Goal: Task Accomplishment & Management: Complete application form

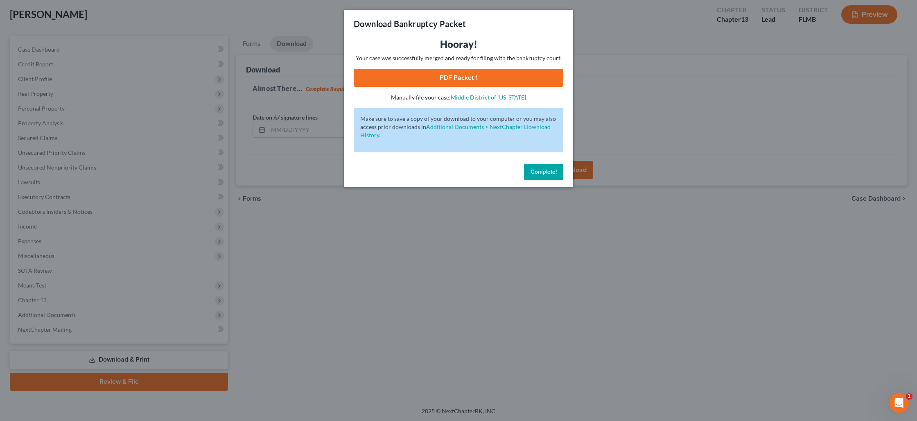
click at [536, 171] on span "Complete!" at bounding box center [543, 171] width 26 height 7
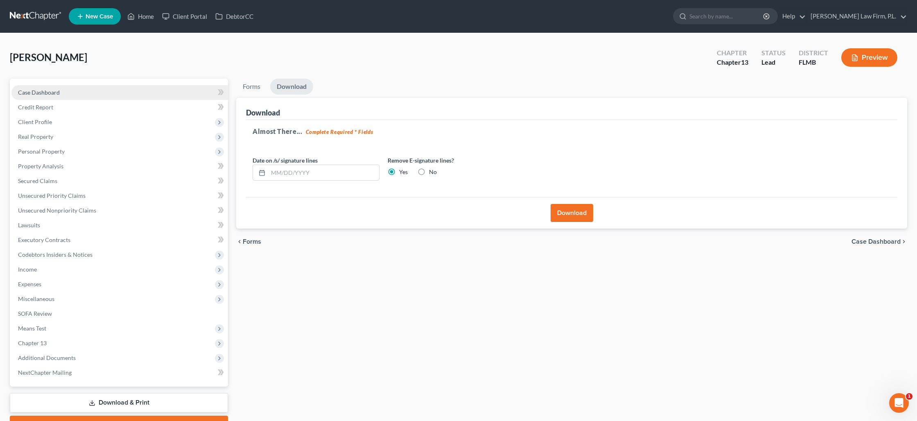
click at [49, 97] on link "Case Dashboard" at bounding box center [119, 92] width 216 height 15
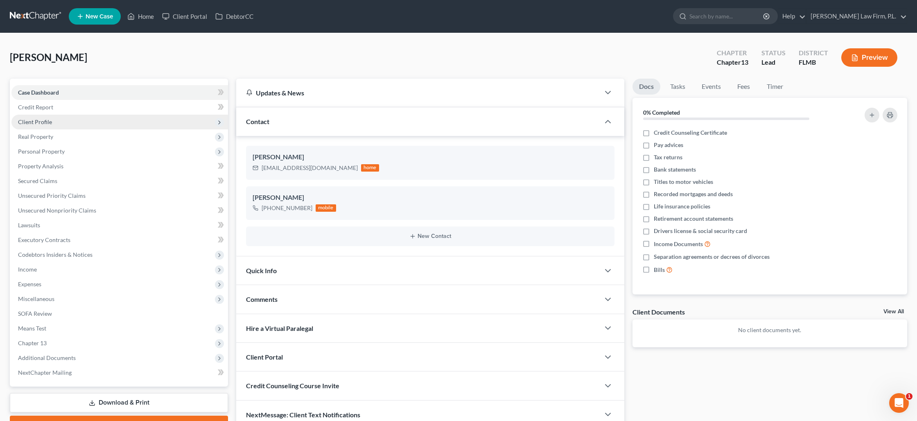
drag, startPoint x: 54, startPoint y: 122, endPoint x: 180, endPoint y: 122, distance: 125.6
click at [54, 122] on span "Client Profile" at bounding box center [119, 122] width 216 height 15
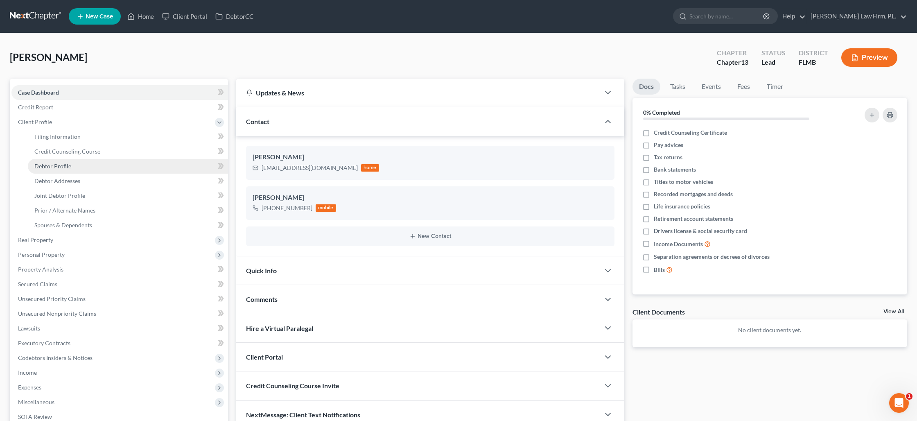
click at [63, 169] on span "Debtor Profile" at bounding box center [52, 165] width 37 height 7
select select "1"
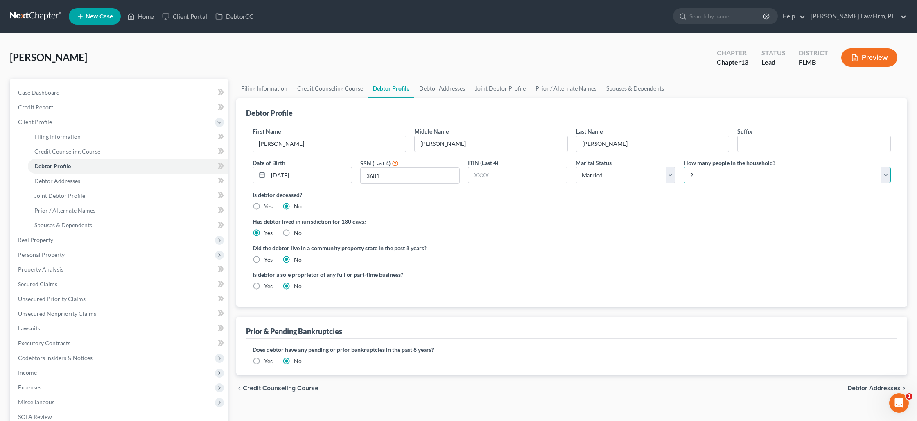
click at [708, 171] on select "Select 1 2 3 4 5 6 7 8 9 10 11 12 13 14 15 16 17 18 19 20" at bounding box center [786, 175] width 207 height 16
select select "3"
click at [683, 167] on select "Select 1 2 3 4 5 6 7 8 9 10 11 12 13 14 15 16 17 18 19 20" at bounding box center [786, 175] width 207 height 16
click at [50, 239] on span "Real Property" at bounding box center [35, 239] width 35 height 7
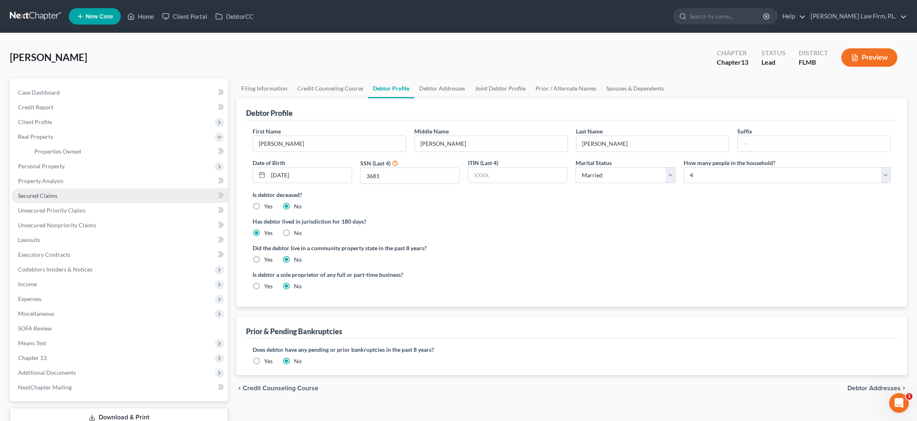
click at [54, 194] on span "Secured Claims" at bounding box center [37, 195] width 39 height 7
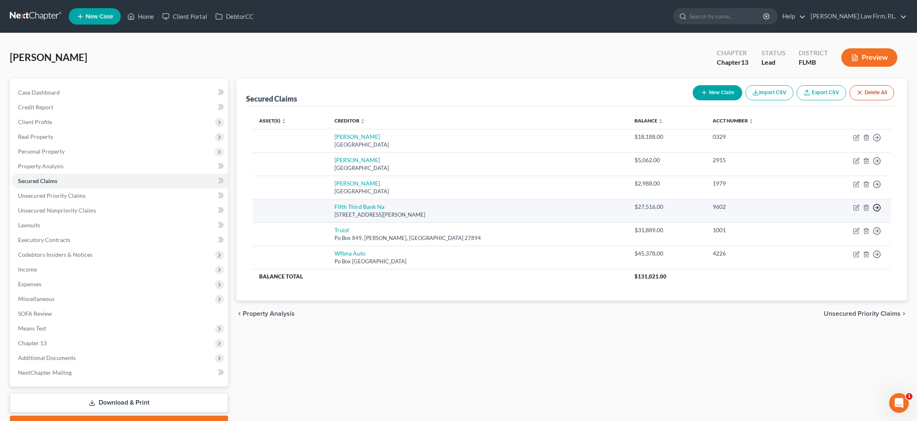
click at [878, 209] on icon "button" at bounding box center [877, 207] width 8 height 8
click at [841, 227] on link "Move to F" at bounding box center [839, 228] width 68 height 14
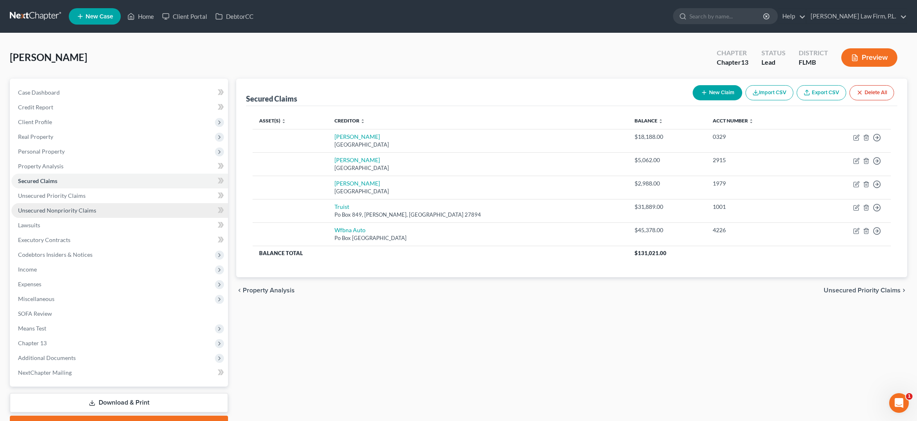
click at [66, 207] on span "Unsecured Nonpriority Claims" at bounding box center [57, 210] width 78 height 7
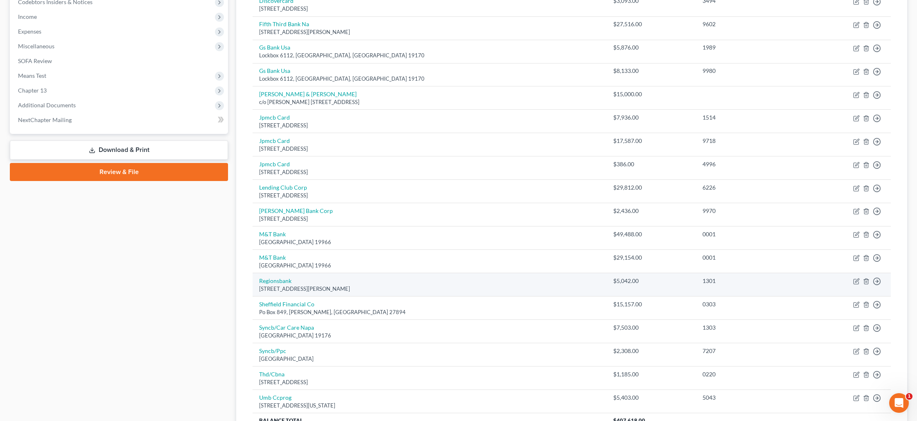
scroll to position [242, 0]
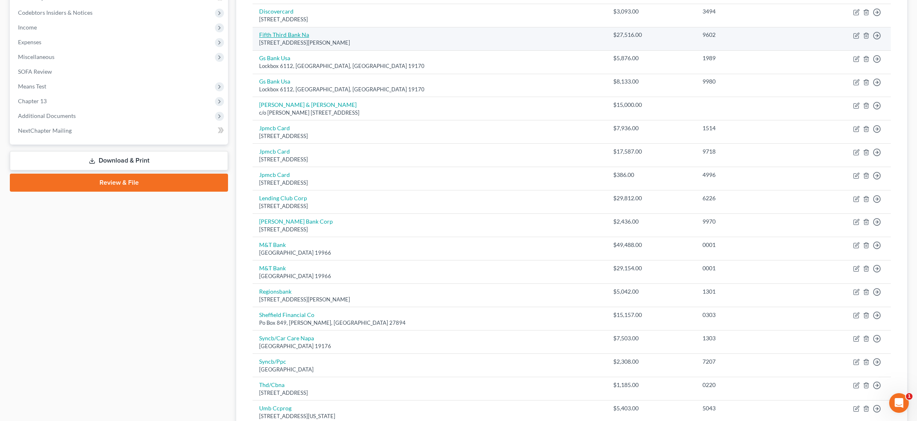
click at [293, 35] on link "Fifth Third Bank Na" at bounding box center [284, 34] width 50 height 7
select select "36"
select select "0"
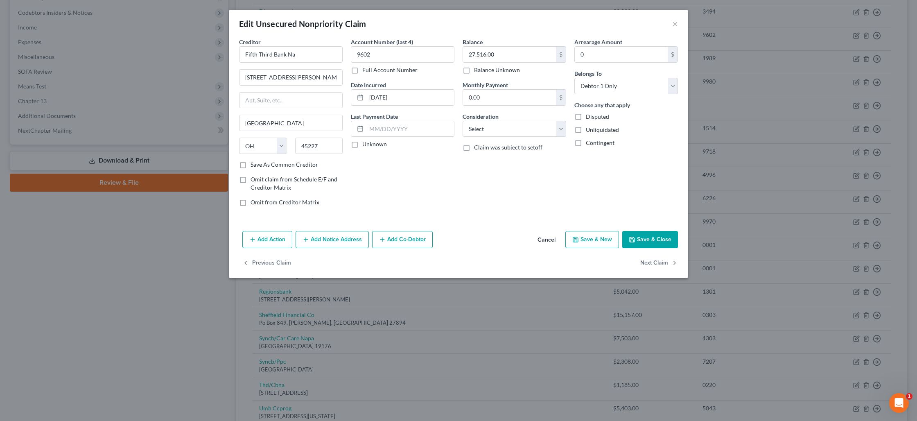
click at [276, 237] on button "Add Action" at bounding box center [267, 239] width 50 height 17
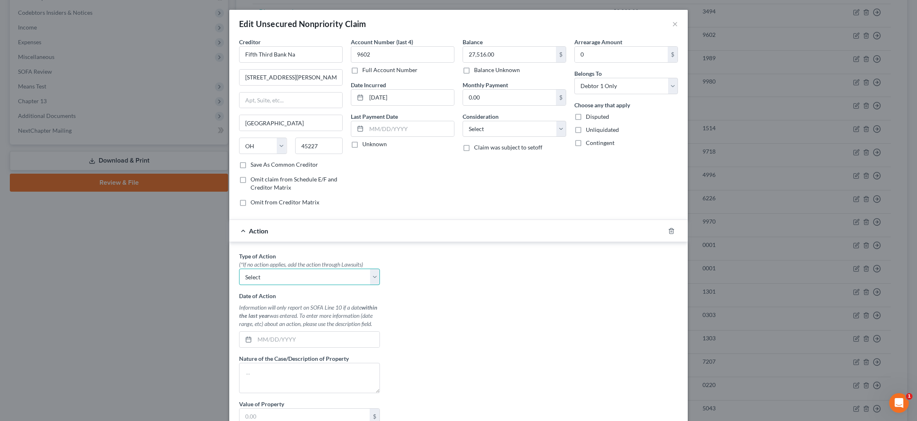
click at [277, 277] on select "Select Repossession Garnishment Foreclosure Personal Injury Attached, Seized, O…" at bounding box center [309, 276] width 141 height 16
select select "0"
click at [239, 268] on select "Select Repossession Garnishment Foreclosure Personal Injury Attached, Seized, O…" at bounding box center [309, 276] width 141 height 16
click at [262, 336] on input "text" at bounding box center [317, 340] width 125 height 16
type input "[DATE]"
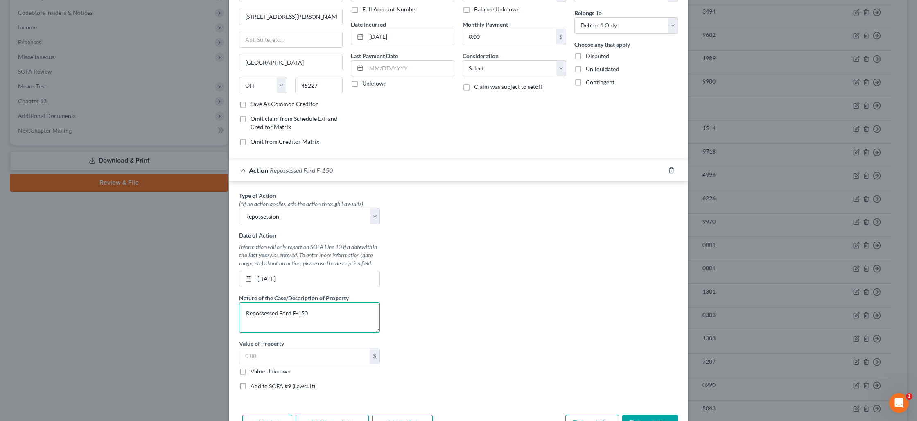
scroll to position [61, 0]
type textarea "Repossessed Ford F-150"
click at [250, 370] on label "Value Unknown" at bounding box center [270, 371] width 40 height 8
click at [254, 370] on input "Value Unknown" at bounding box center [256, 369] width 5 height 5
checkbox input "true"
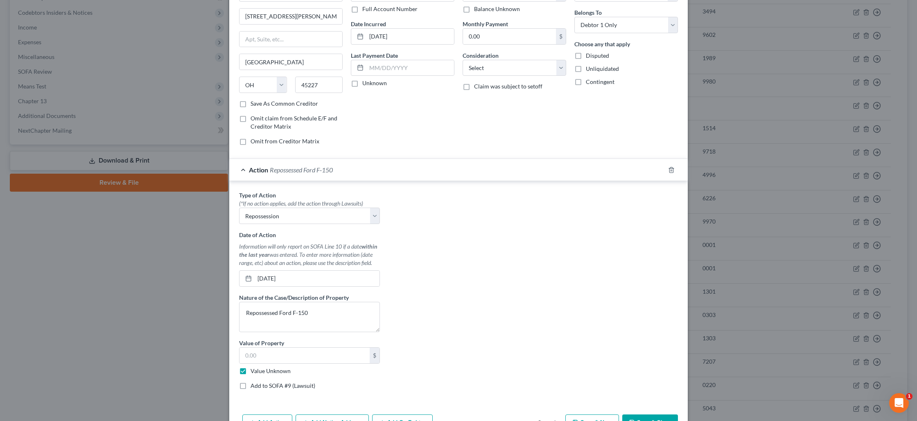
type input "0.00"
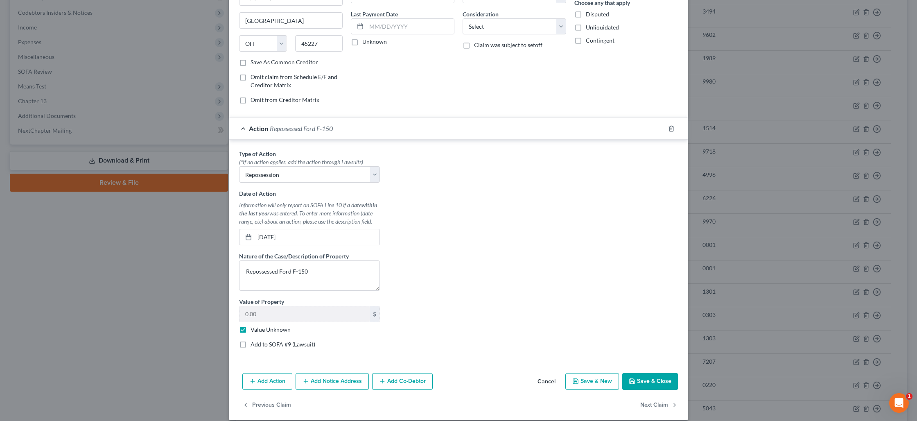
scroll to position [111, 0]
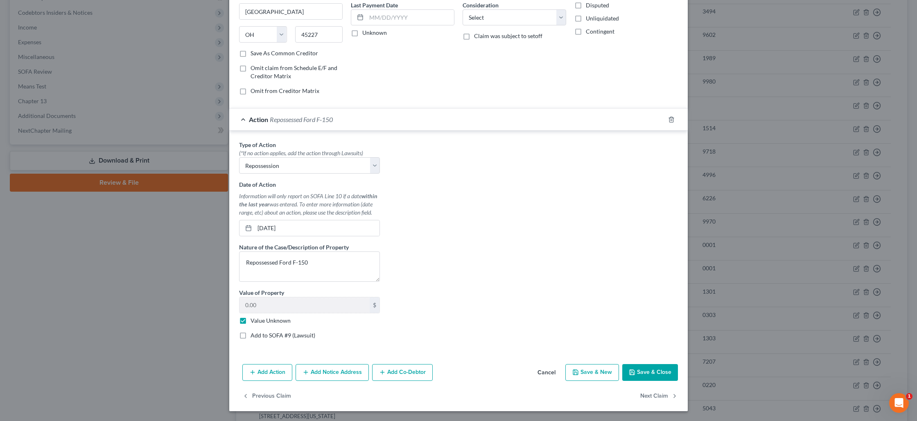
click at [654, 376] on button "Save & Close" at bounding box center [650, 372] width 56 height 17
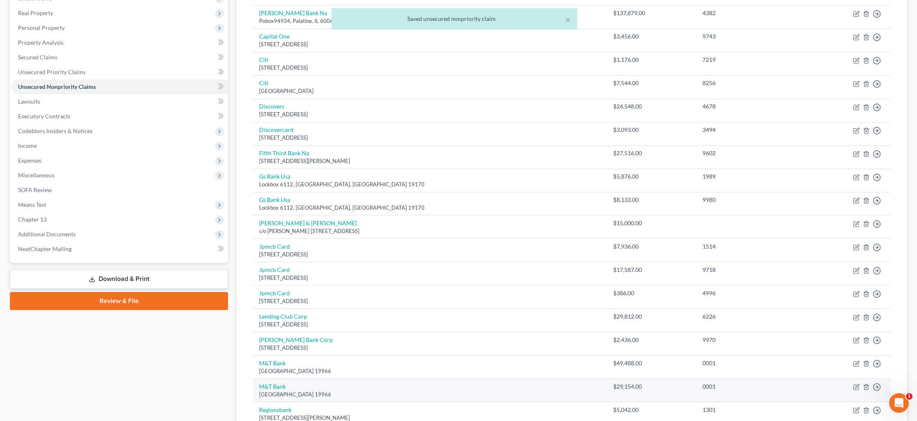
scroll to position [0, 0]
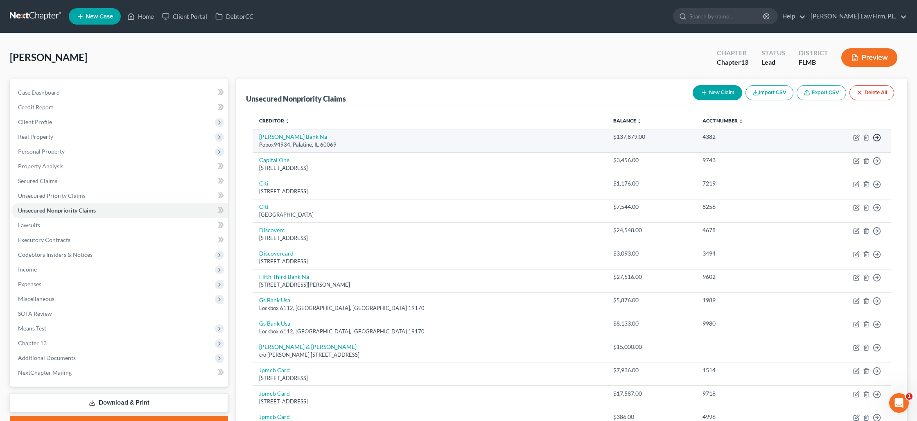
click at [877, 137] on polyline "button" at bounding box center [877, 137] width 1 height 3
click at [838, 140] on link "Move to D" at bounding box center [839, 144] width 68 height 14
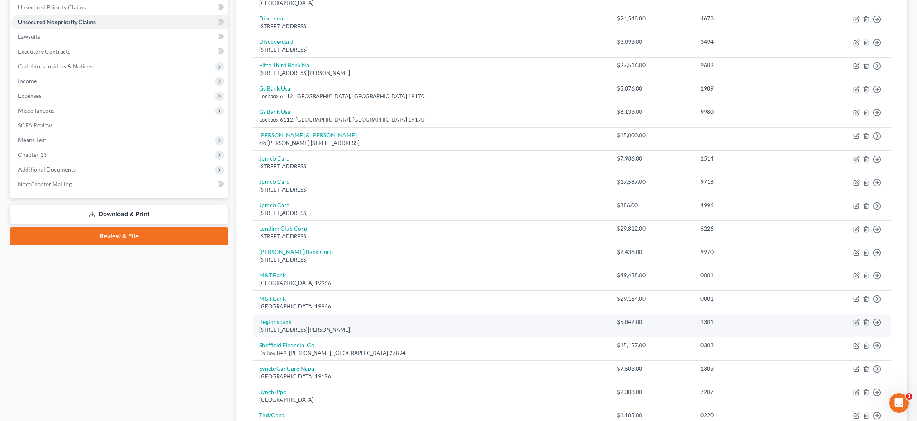
scroll to position [194, 0]
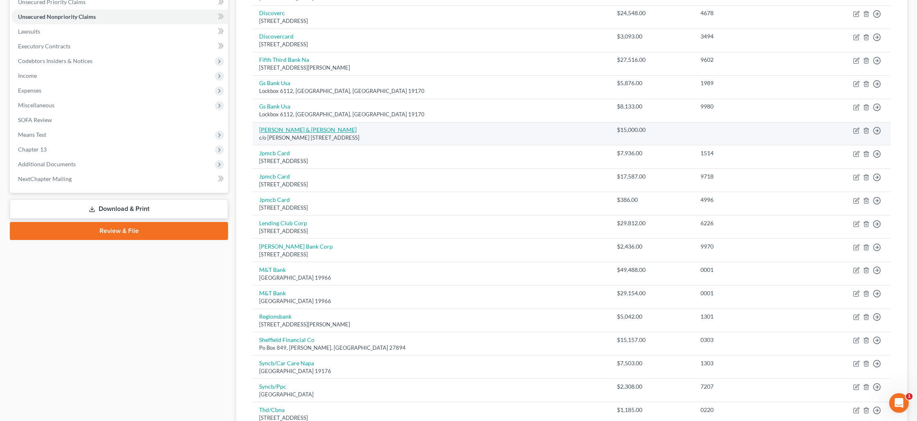
click at [327, 133] on link "[PERSON_NAME] & [PERSON_NAME]" at bounding box center [307, 129] width 97 height 7
select select "9"
select select "2"
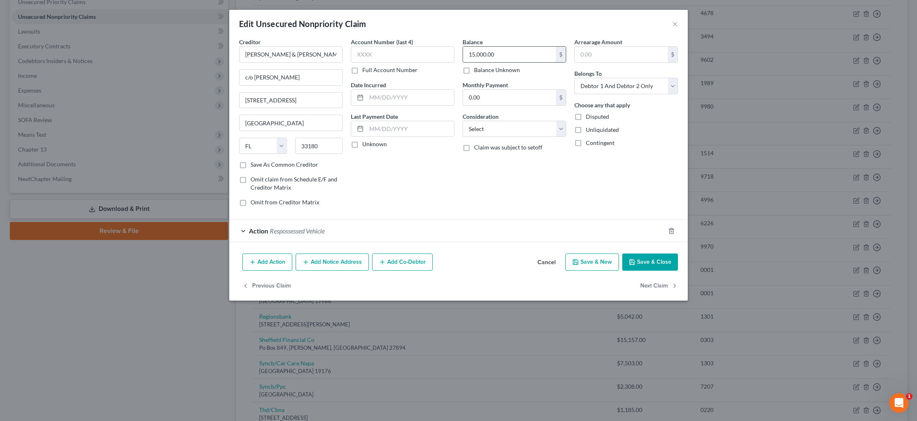
click at [524, 58] on input "15,000.00" at bounding box center [509, 55] width 93 height 16
click at [645, 256] on button "Save & Close" at bounding box center [650, 261] width 56 height 17
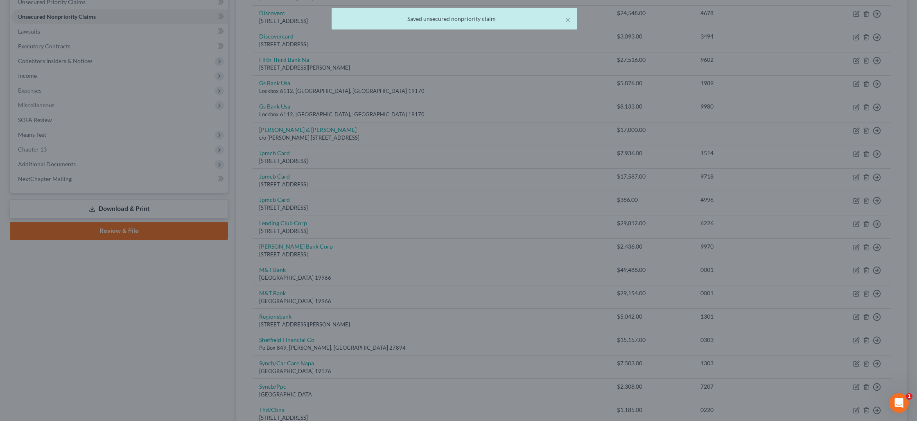
type input "17,000.00"
type input "0"
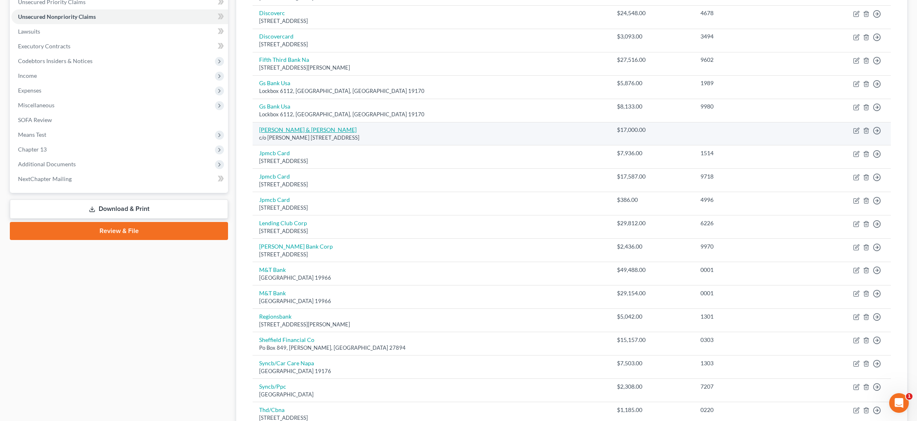
click at [319, 131] on link "[PERSON_NAME] & [PERSON_NAME]" at bounding box center [307, 129] width 97 height 7
select select "9"
select select "2"
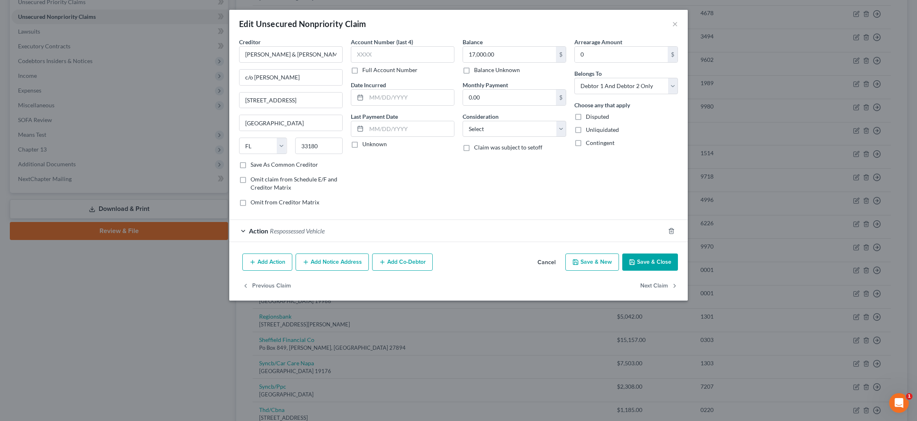
click at [268, 266] on button "Add Action" at bounding box center [267, 261] width 50 height 17
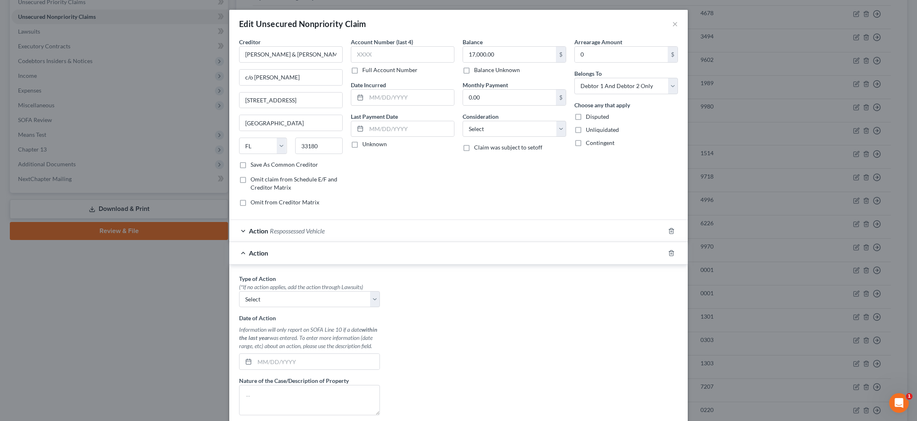
click at [671, 256] on div at bounding box center [676, 252] width 23 height 13
click at [668, 253] on icon "button" at bounding box center [671, 253] width 7 height 7
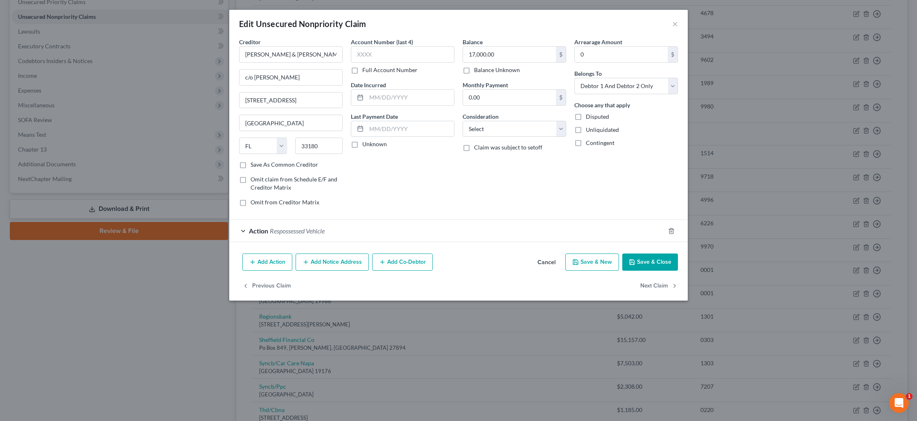
click at [359, 227] on div "Action Respossessed Vehicle" at bounding box center [446, 231] width 435 height 22
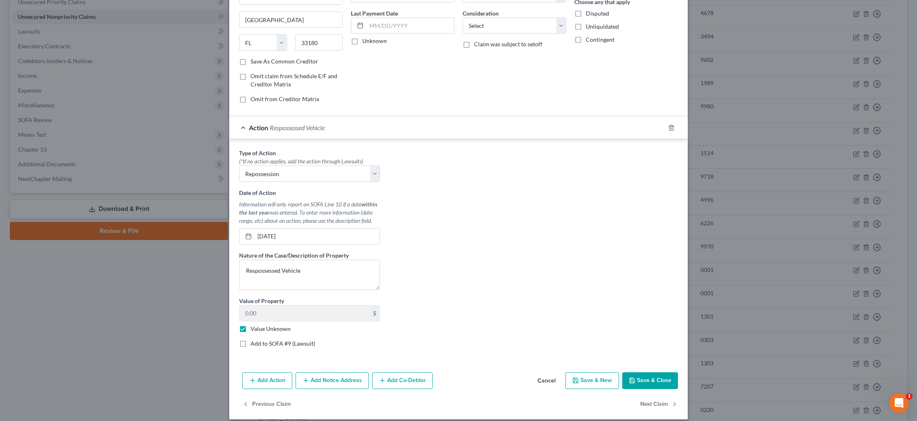
scroll to position [111, 0]
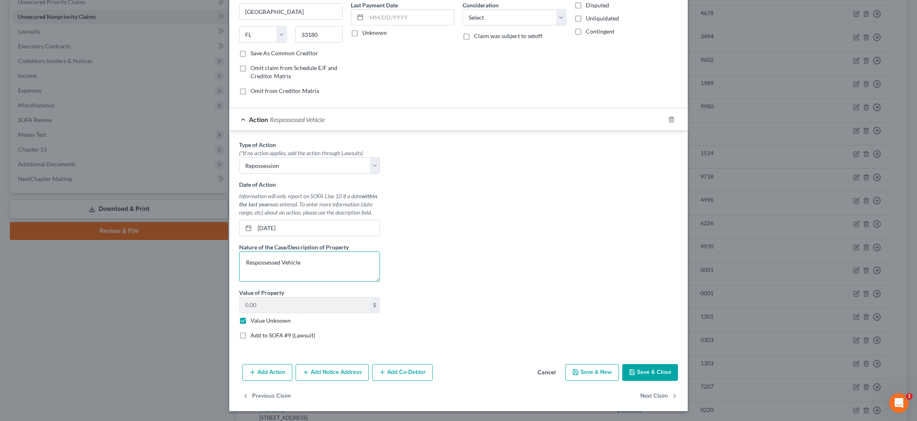
drag, startPoint x: 305, startPoint y: 262, endPoint x: 288, endPoint y: 262, distance: 16.8
click at [288, 262] on textarea "Respossessed Vehicle" at bounding box center [309, 266] width 141 height 30
type textarea "Respossessed 2016 F-350"
click at [658, 369] on button "Save & Close" at bounding box center [650, 372] width 56 height 17
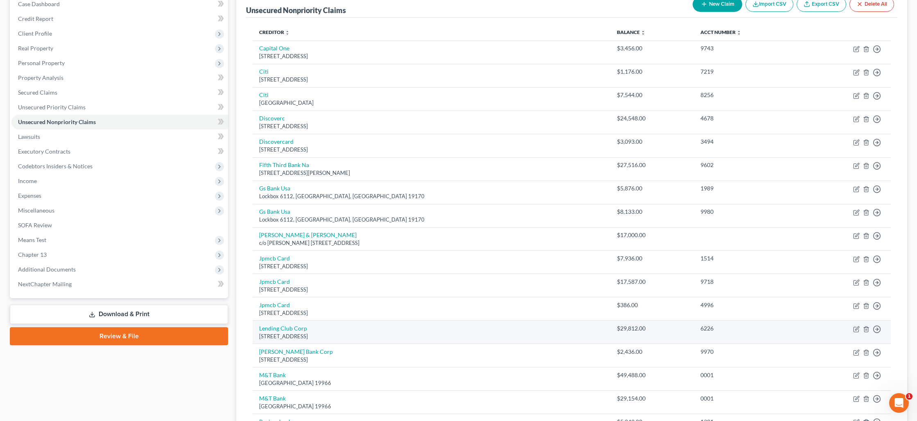
scroll to position [89, 0]
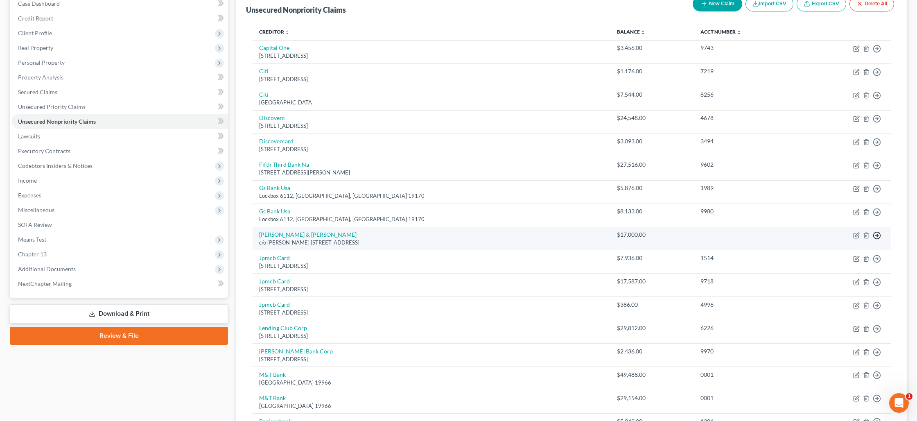
click at [878, 236] on icon "button" at bounding box center [877, 235] width 8 height 8
click at [853, 240] on link "Move to D" at bounding box center [839, 242] width 68 height 14
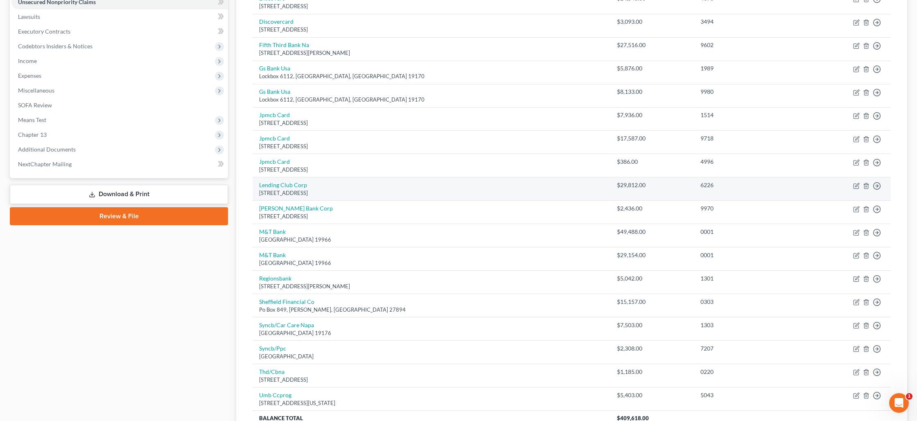
scroll to position [210, 0]
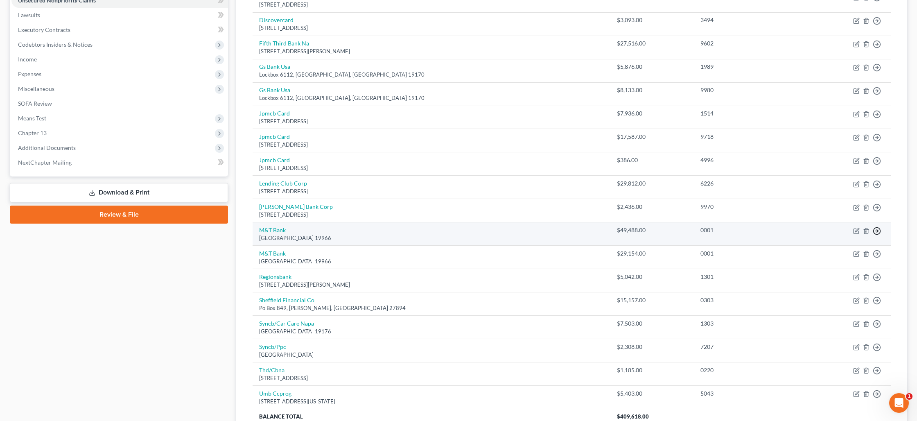
click at [878, 229] on icon "button" at bounding box center [877, 231] width 8 height 8
click at [845, 237] on link "Move to D" at bounding box center [839, 237] width 68 height 14
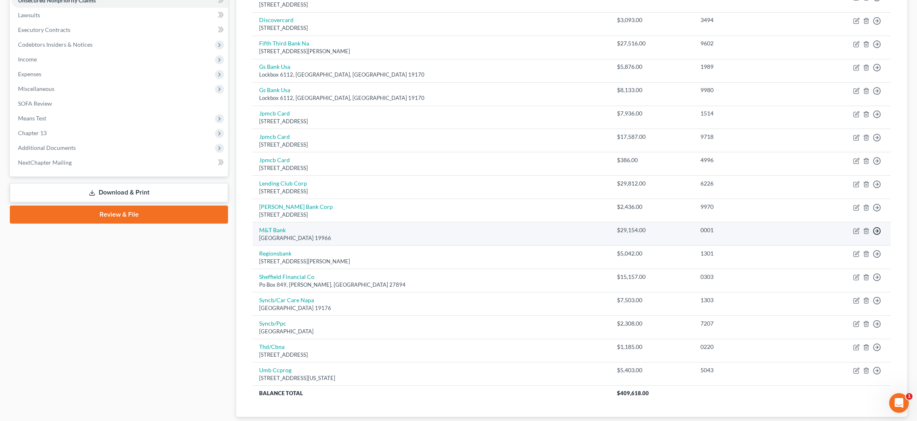
click at [880, 232] on icon "button" at bounding box center [877, 231] width 8 height 8
click at [845, 237] on link "Move to D" at bounding box center [839, 237] width 68 height 14
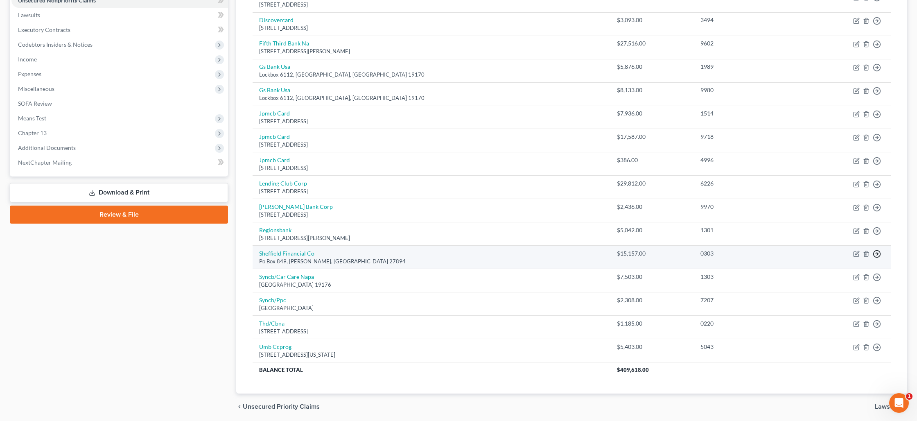
click at [875, 255] on icon "button" at bounding box center [877, 254] width 8 height 8
click at [833, 258] on link "Move to D" at bounding box center [839, 260] width 68 height 14
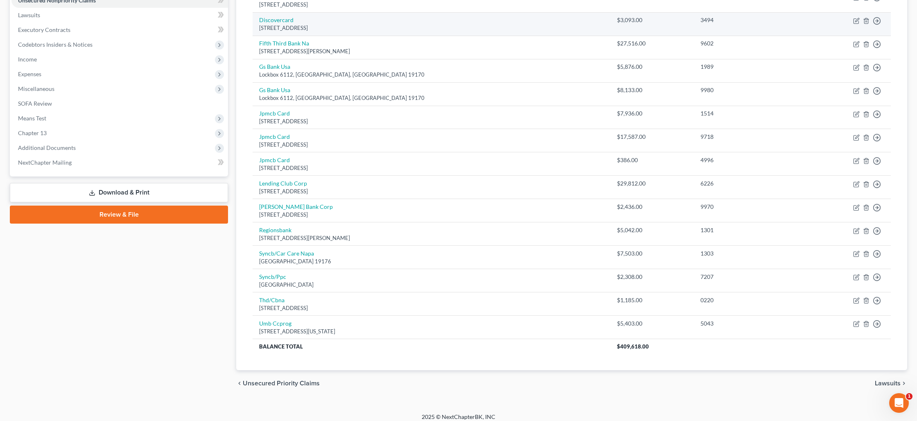
scroll to position [0, 0]
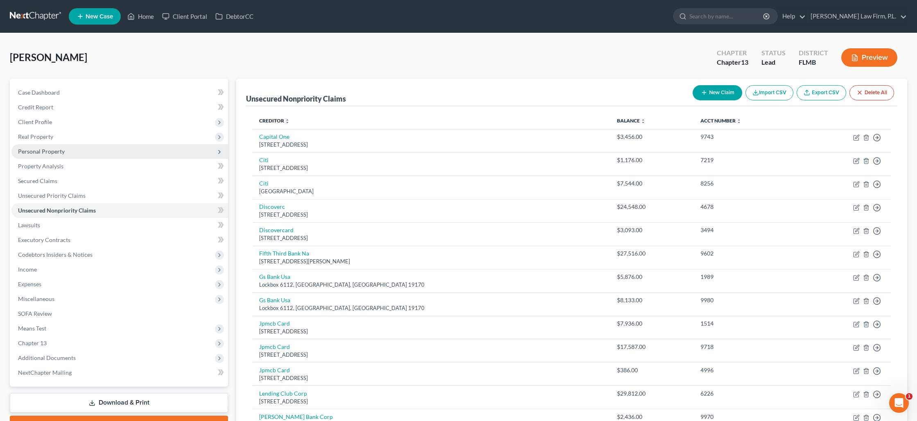
click at [68, 153] on span "Personal Property" at bounding box center [119, 151] width 216 height 15
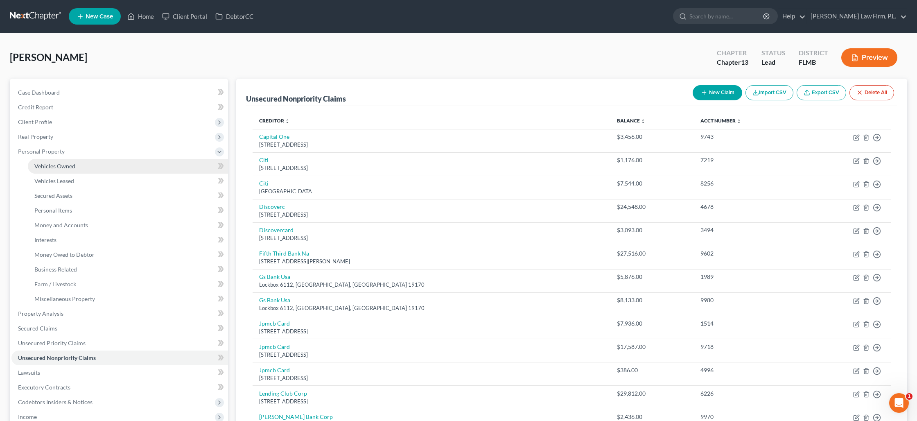
click at [68, 166] on span "Vehicles Owned" at bounding box center [54, 165] width 41 height 7
